Goal: Find specific page/section: Find specific page/section

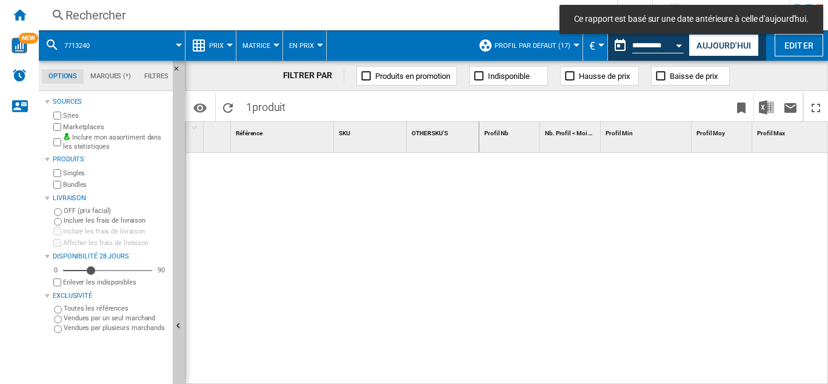
click at [103, 13] on div "Rechercher" at bounding box center [325, 15] width 520 height 17
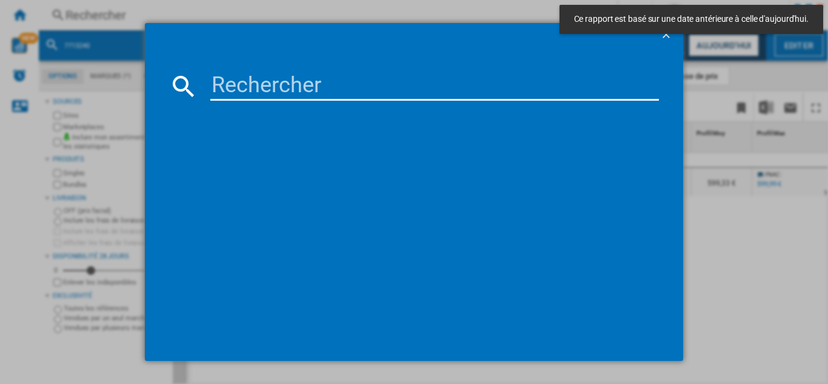
click at [269, 91] on input at bounding box center [434, 86] width 449 height 29
paste input "7761406"
type input "7761406"
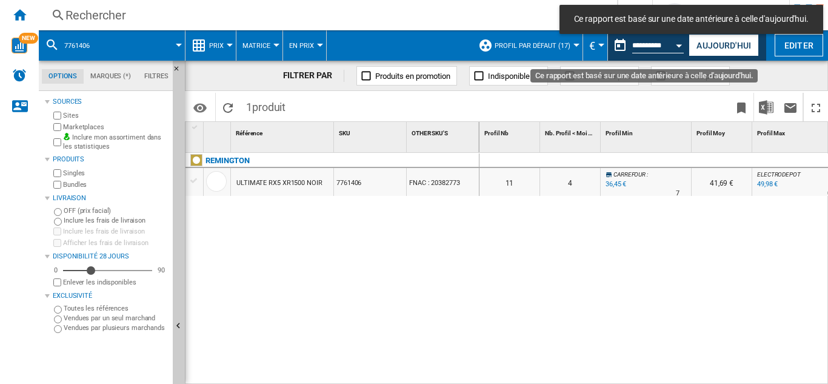
click at [682, 44] on div "Open calendar" at bounding box center [680, 45] width 6 height 3
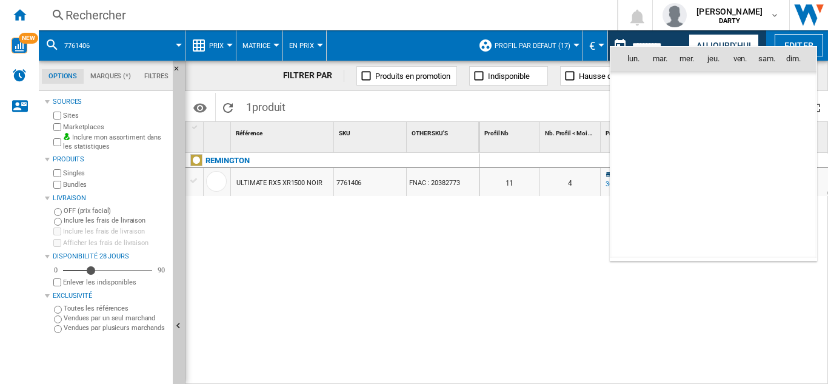
scroll to position [5785, 0]
click at [637, 138] on span "6" at bounding box center [634, 138] width 24 height 24
type input "**********"
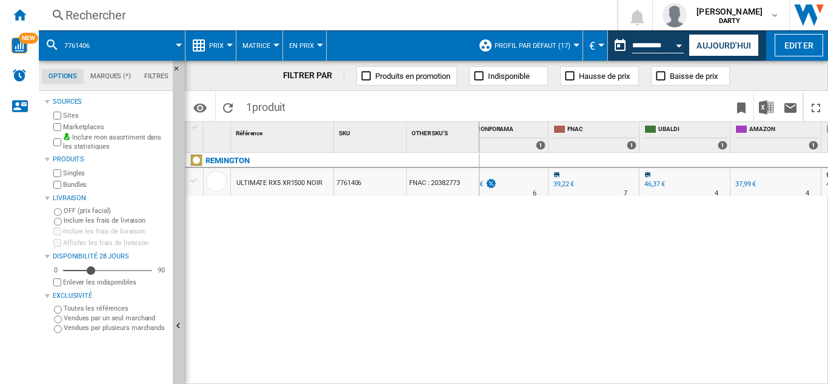
scroll to position [0, 1067]
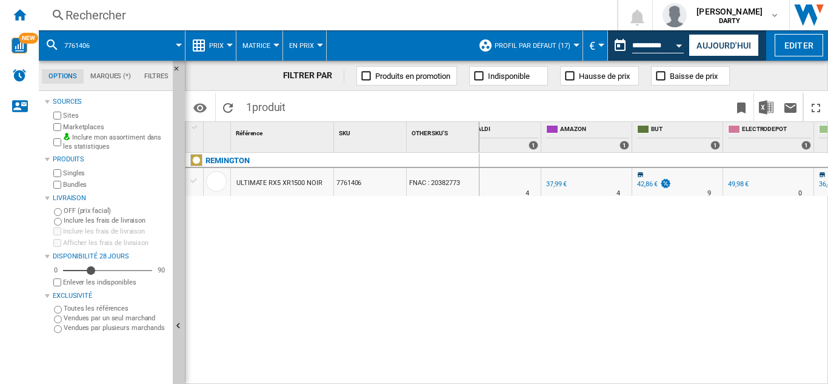
click at [109, 17] on div "Rechercher" at bounding box center [325, 15] width 520 height 17
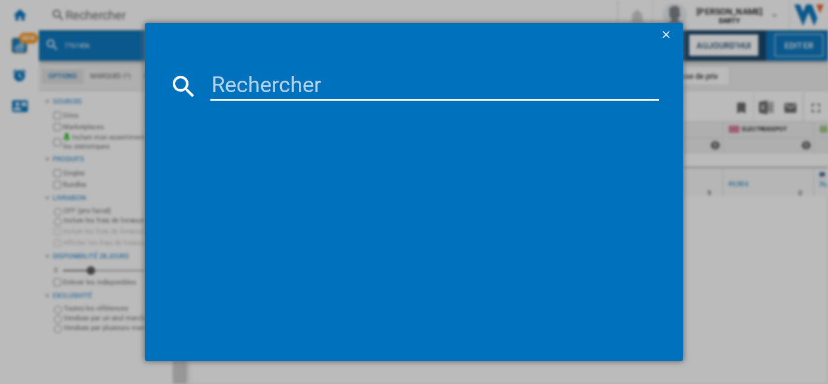
click at [281, 87] on input at bounding box center [434, 86] width 449 height 29
type input "8051364"
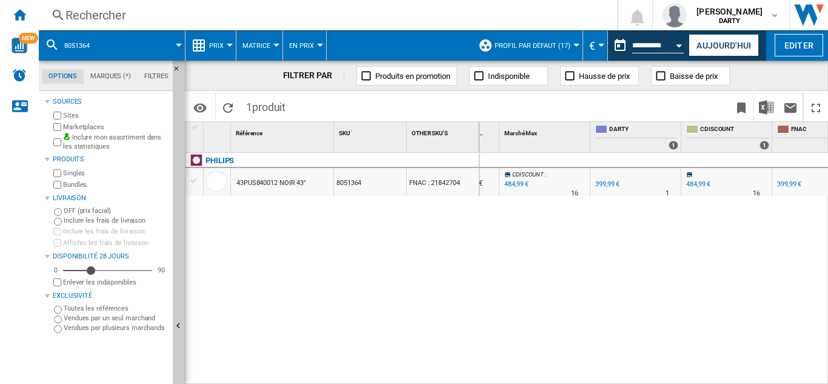
scroll to position [0, 651]
